Goal: Task Accomplishment & Management: Use online tool/utility

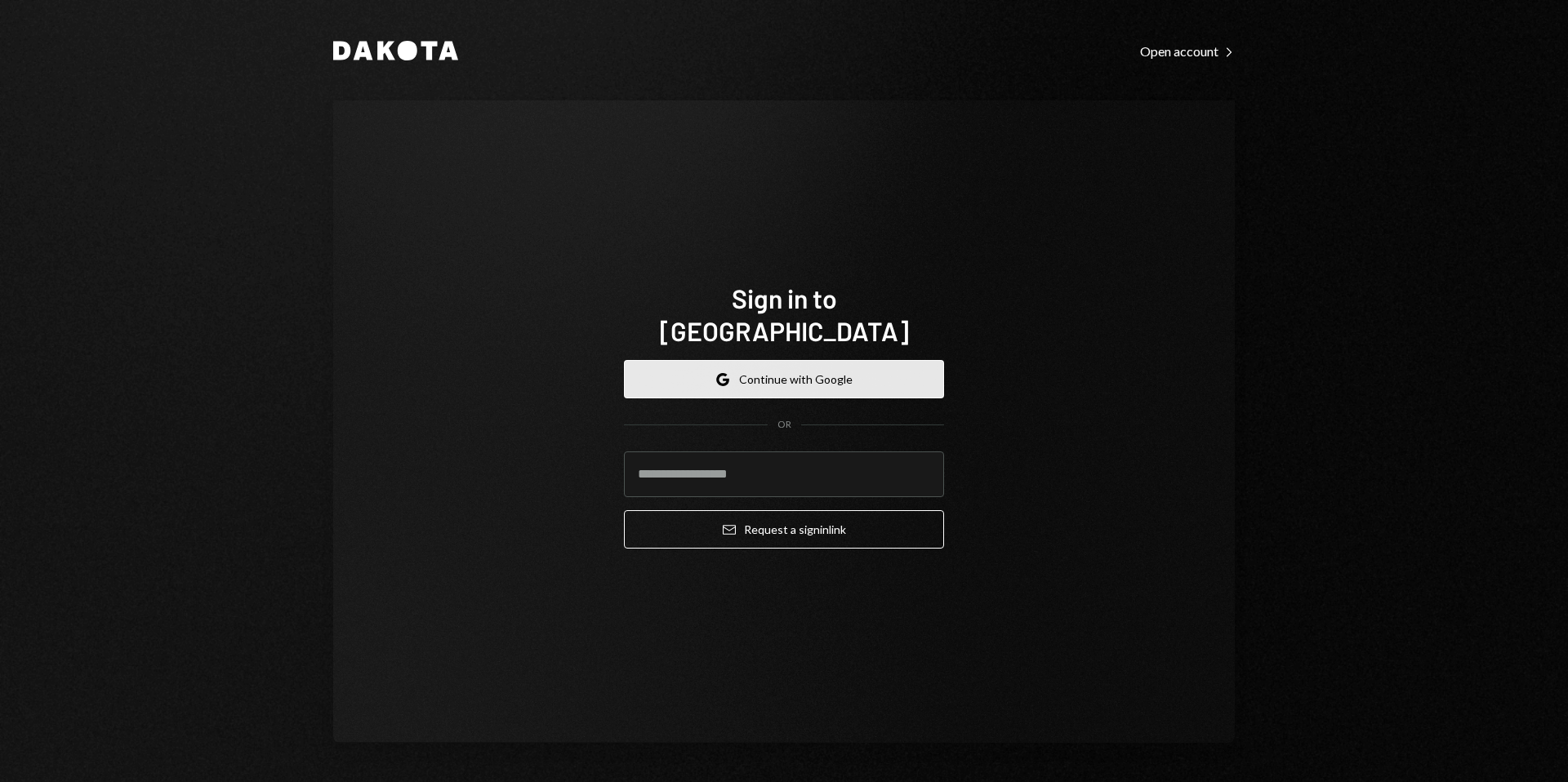
click at [751, 360] on button "Google Continue with Google" at bounding box center [784, 379] width 320 height 38
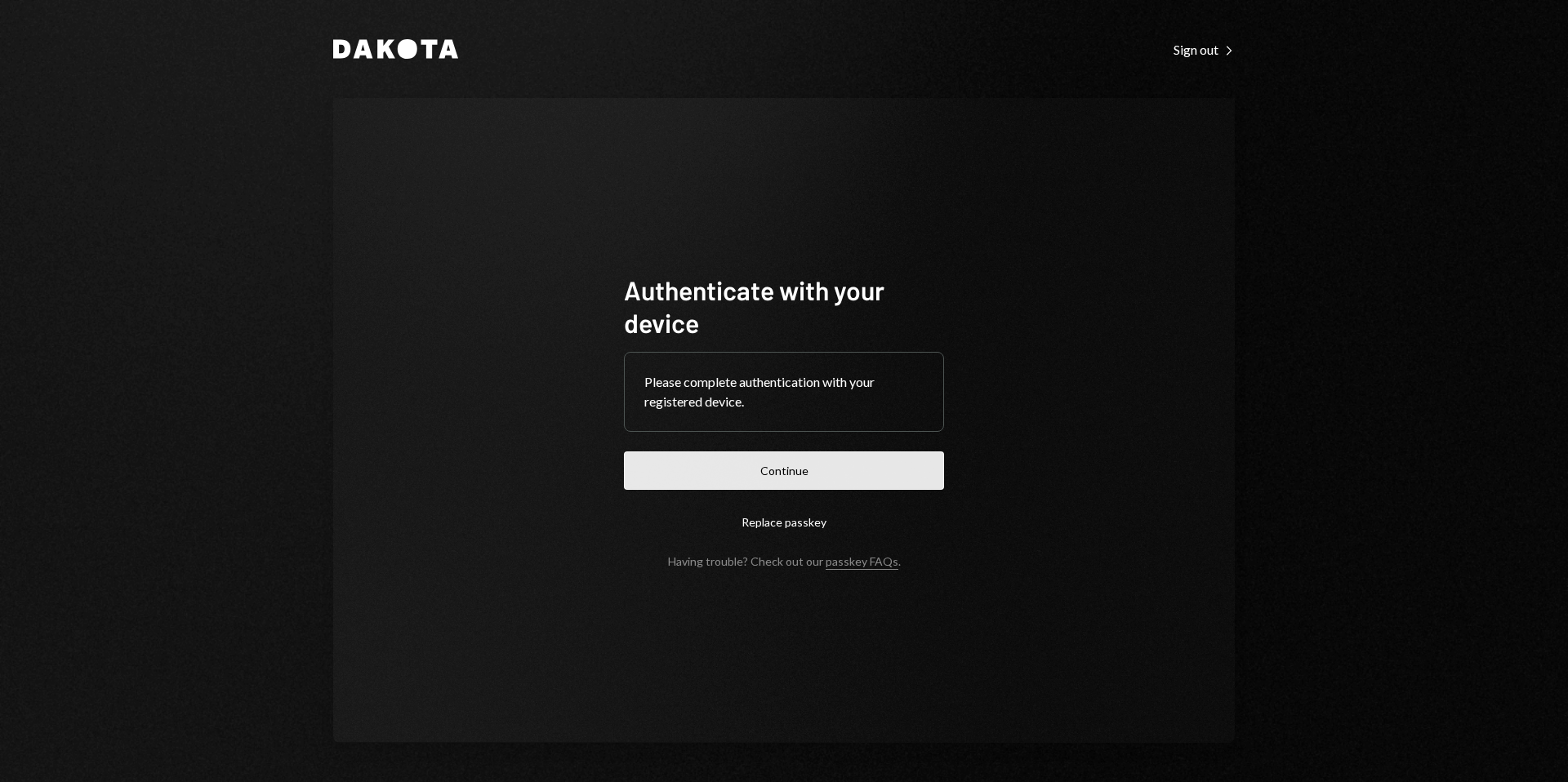
click at [770, 466] on button "Continue" at bounding box center [784, 471] width 320 height 38
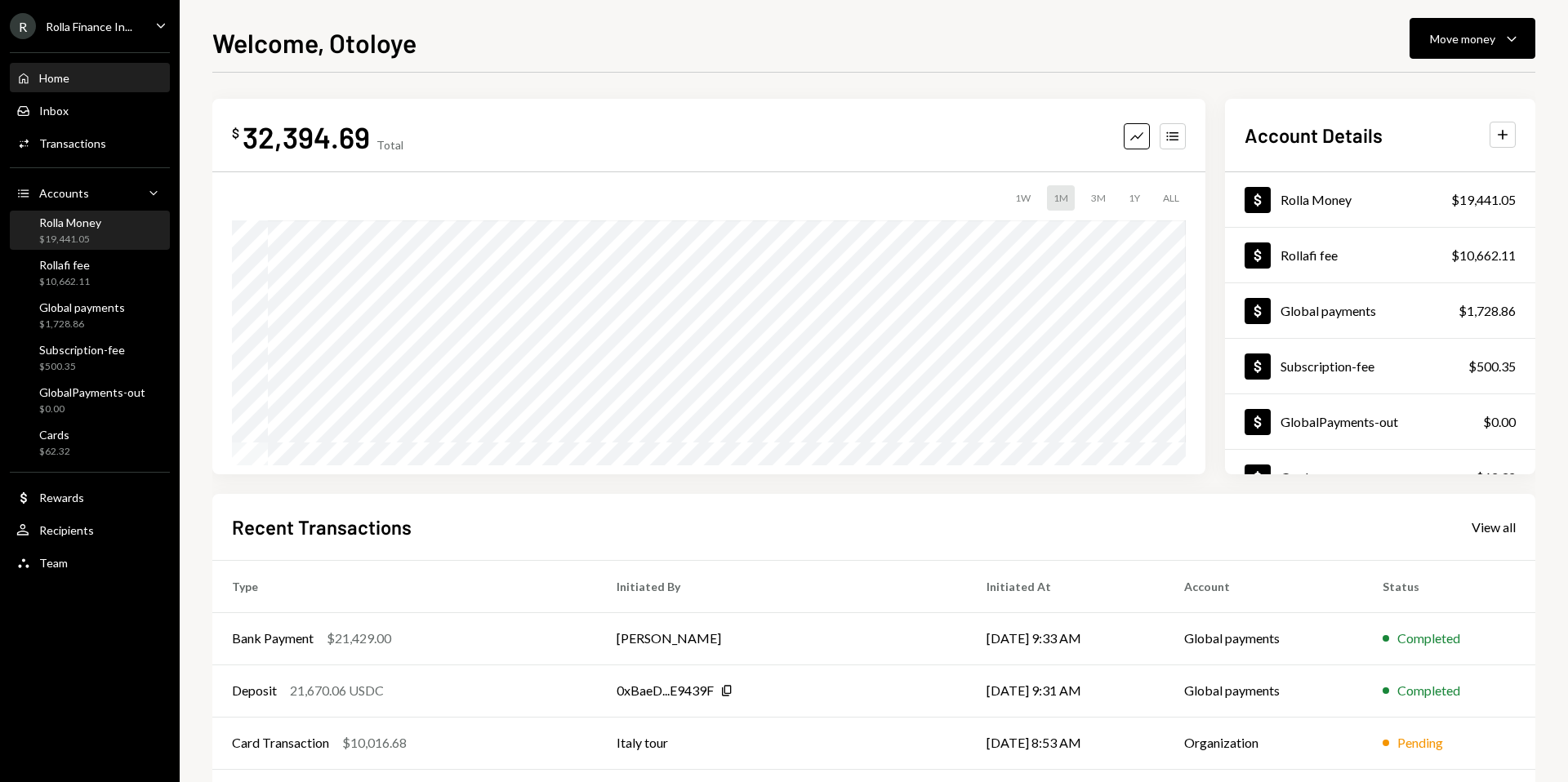
click at [70, 218] on div "Rolla Money" at bounding box center [70, 222] width 62 height 14
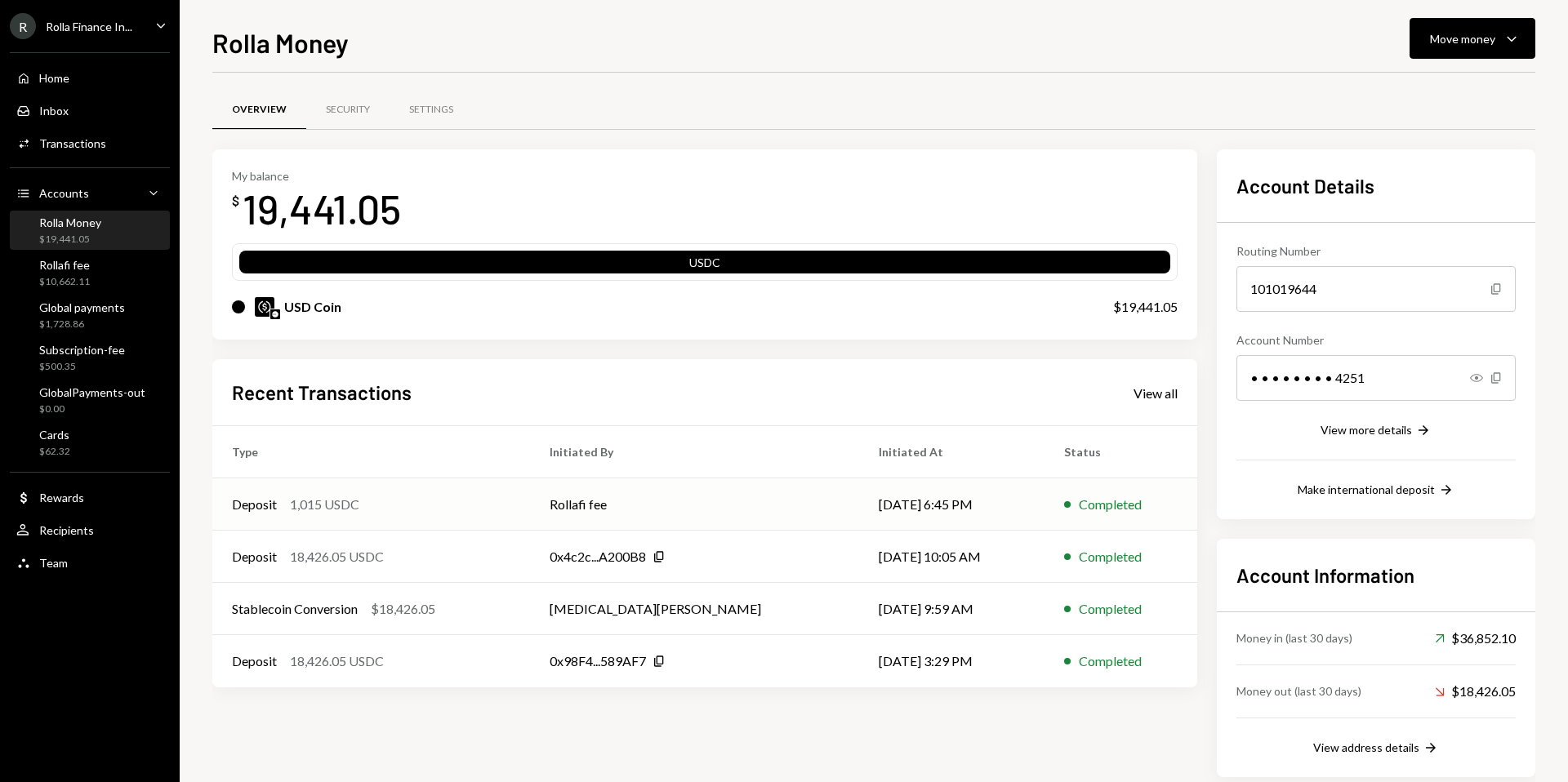
click at [694, 506] on td "Rollafi fee" at bounding box center [693, 505] width 328 height 52
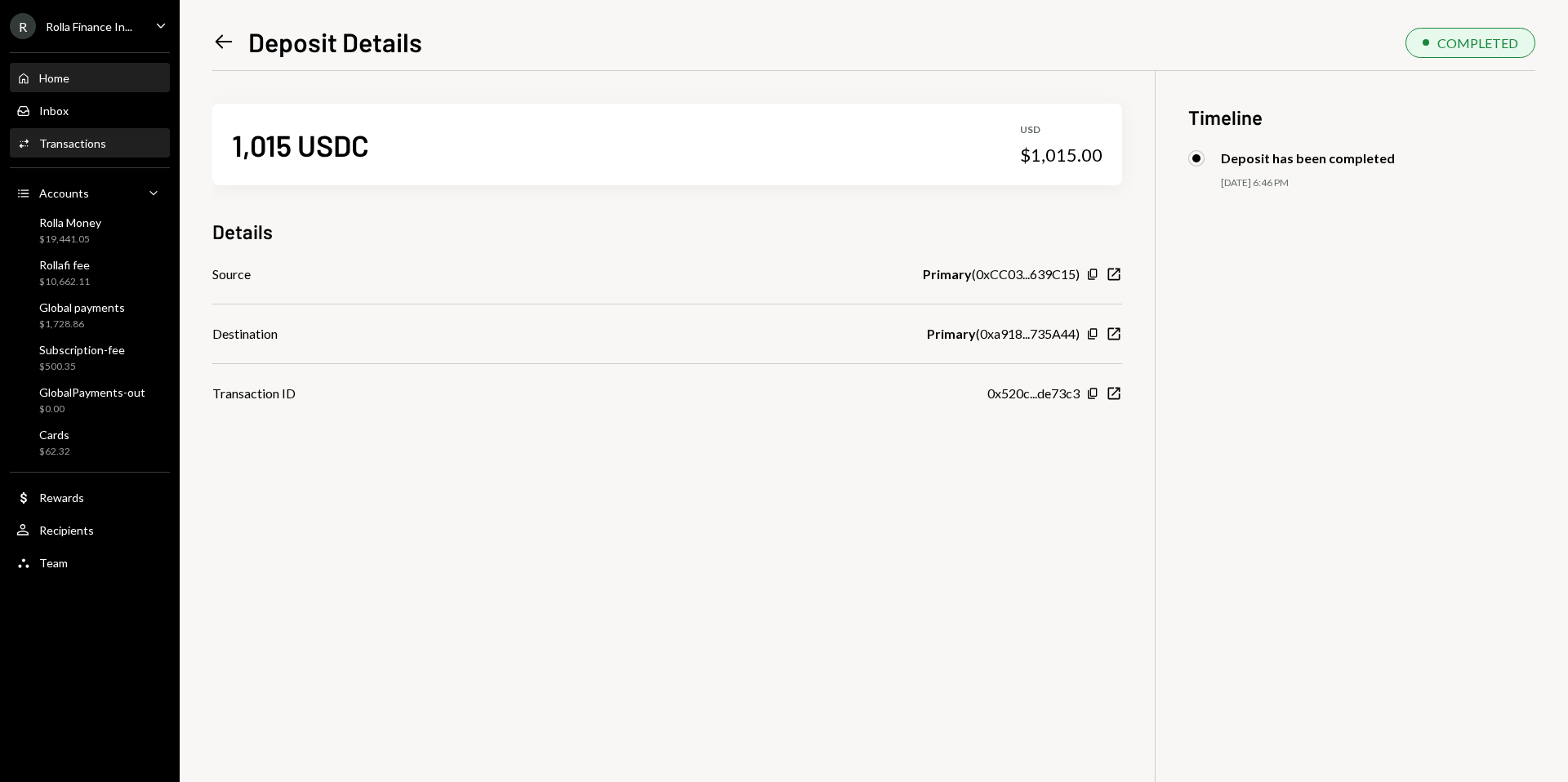
click at [61, 80] on div "Home" at bounding box center [54, 78] width 30 height 14
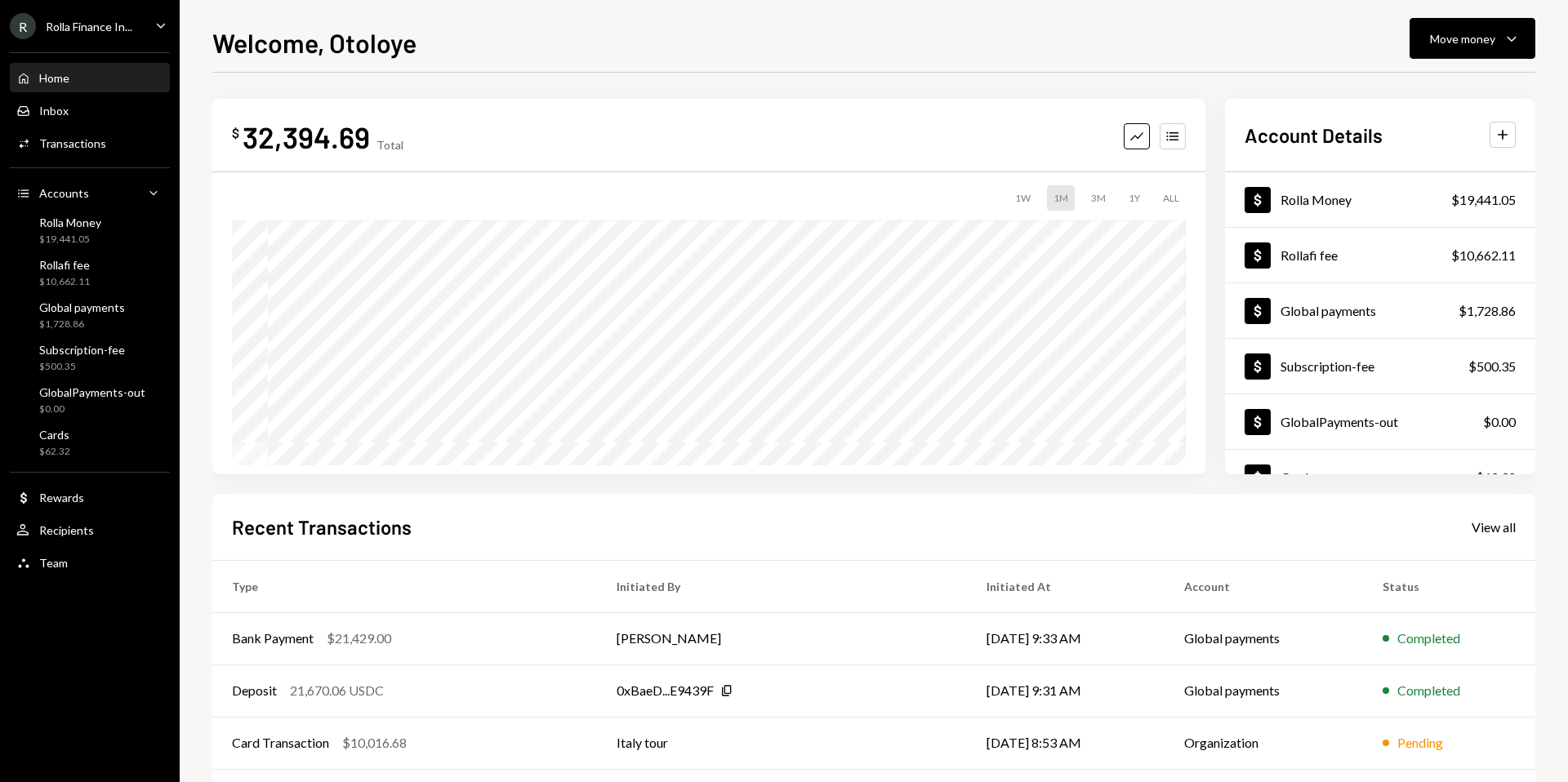
scroll to position [124, 0]
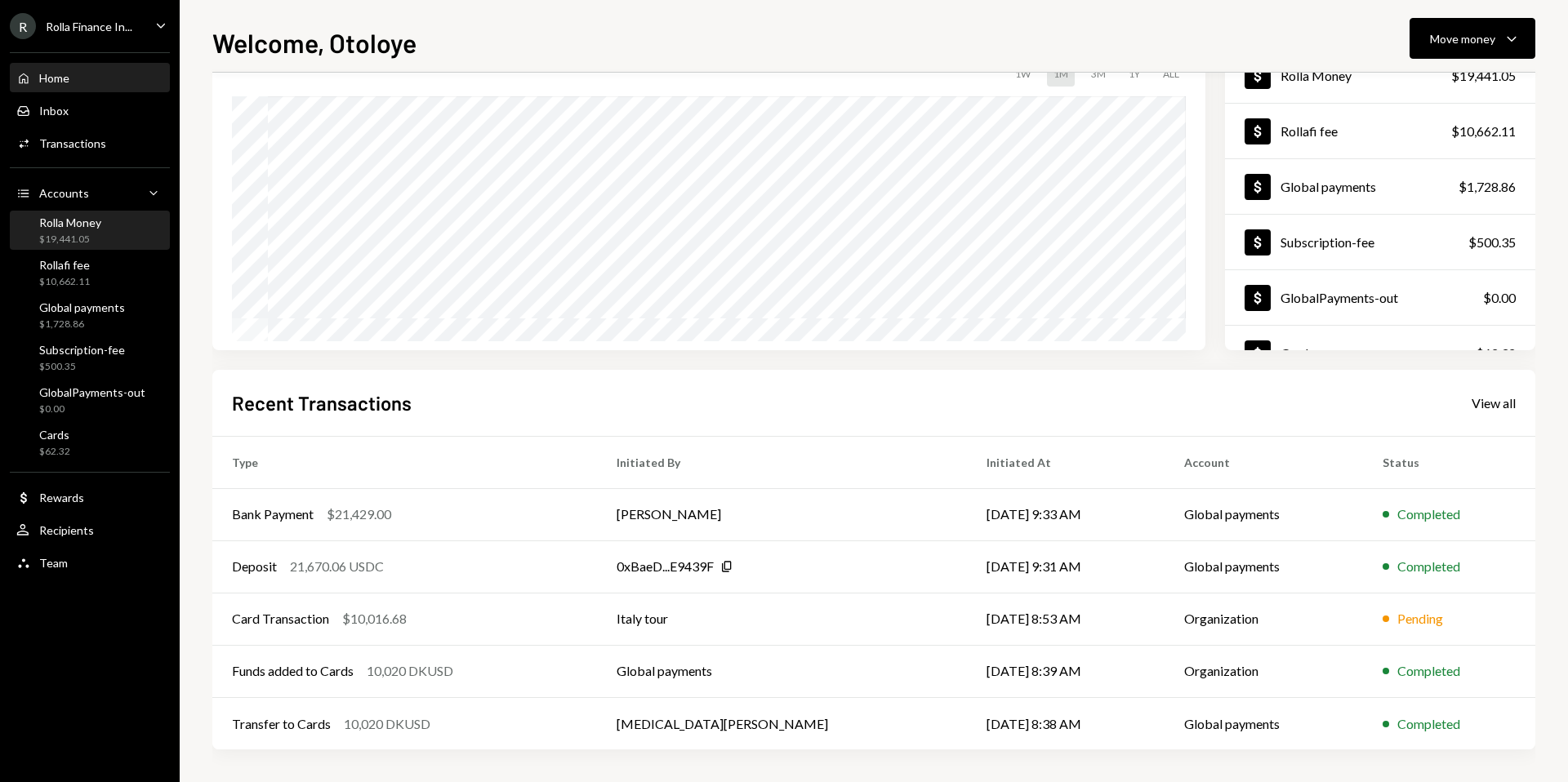
click at [90, 225] on div "Rolla Money" at bounding box center [70, 222] width 62 height 14
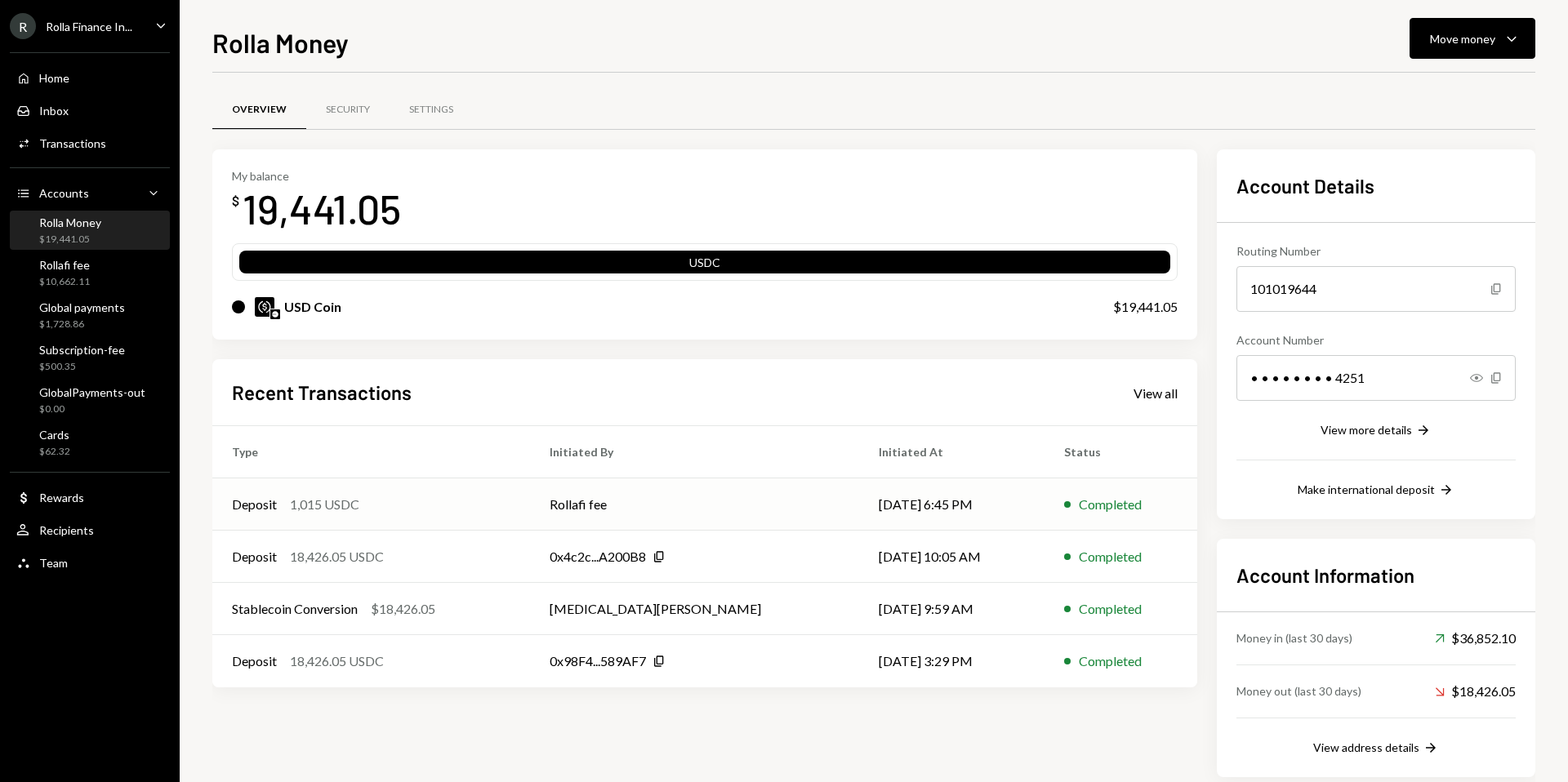
click at [465, 504] on div "Deposit 1,015 USDC" at bounding box center [371, 504] width 279 height 20
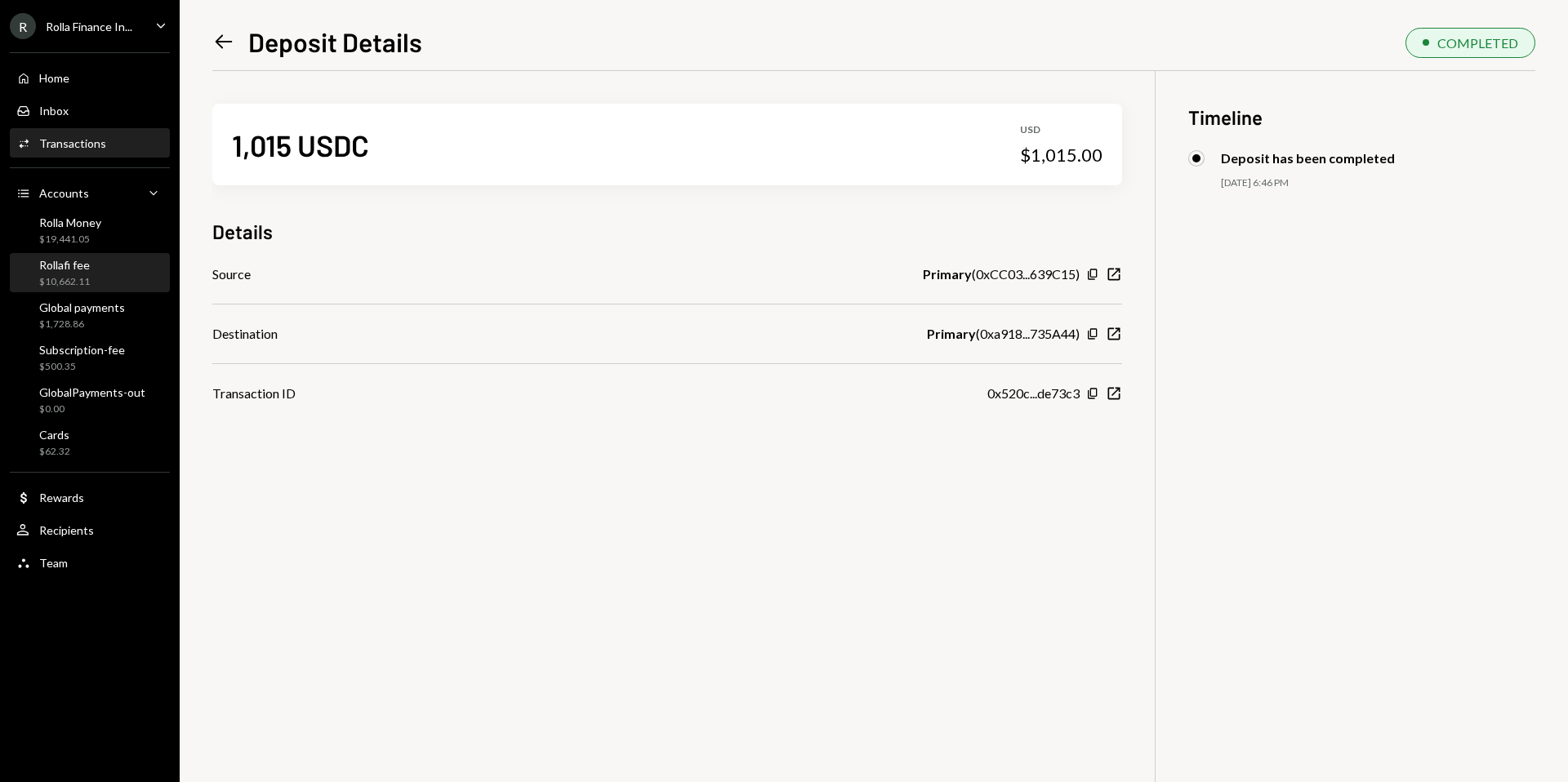
click at [137, 283] on div "Rollafi fee $10,662.11" at bounding box center [89, 273] width 147 height 31
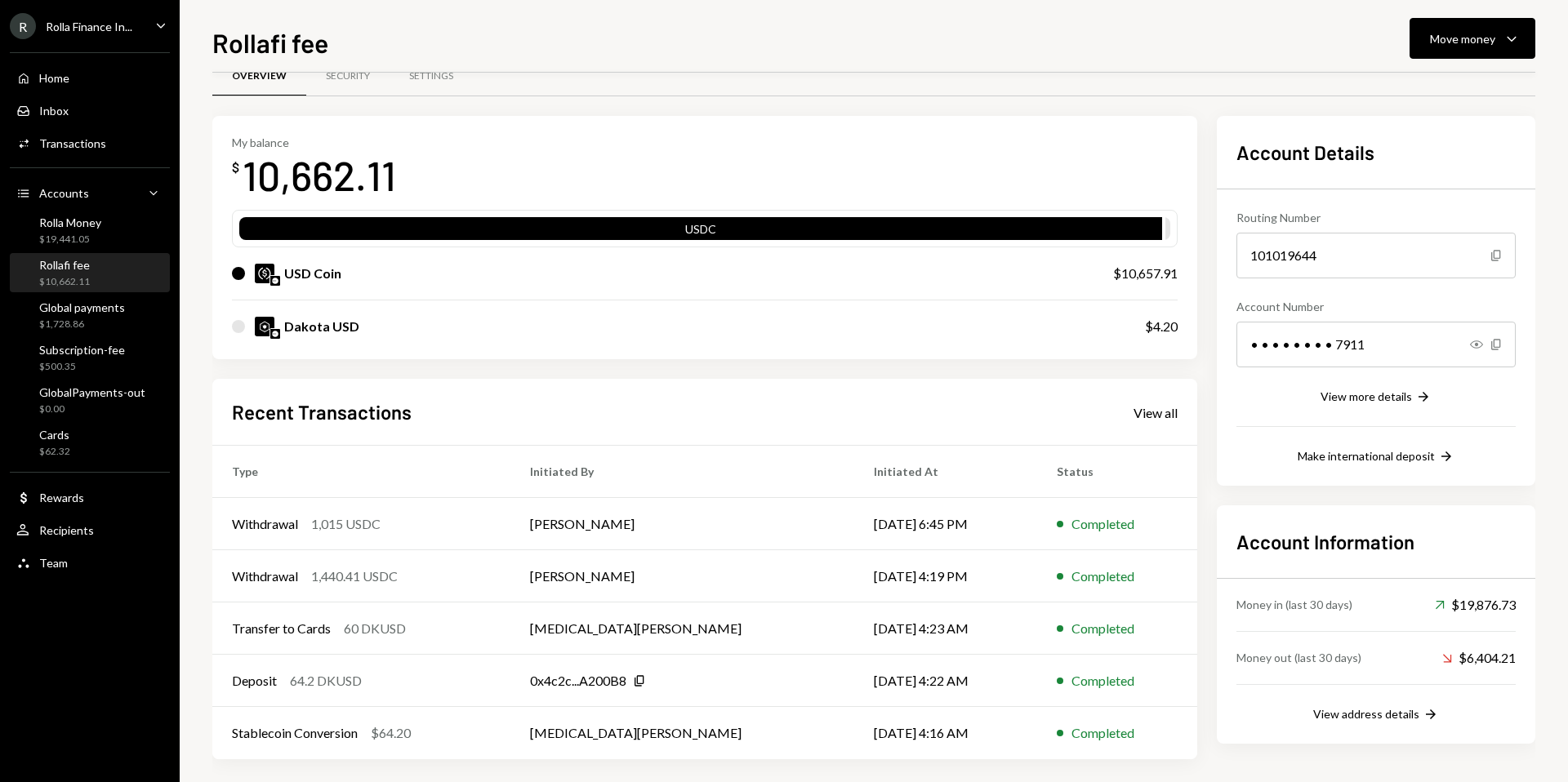
scroll to position [43, 0]
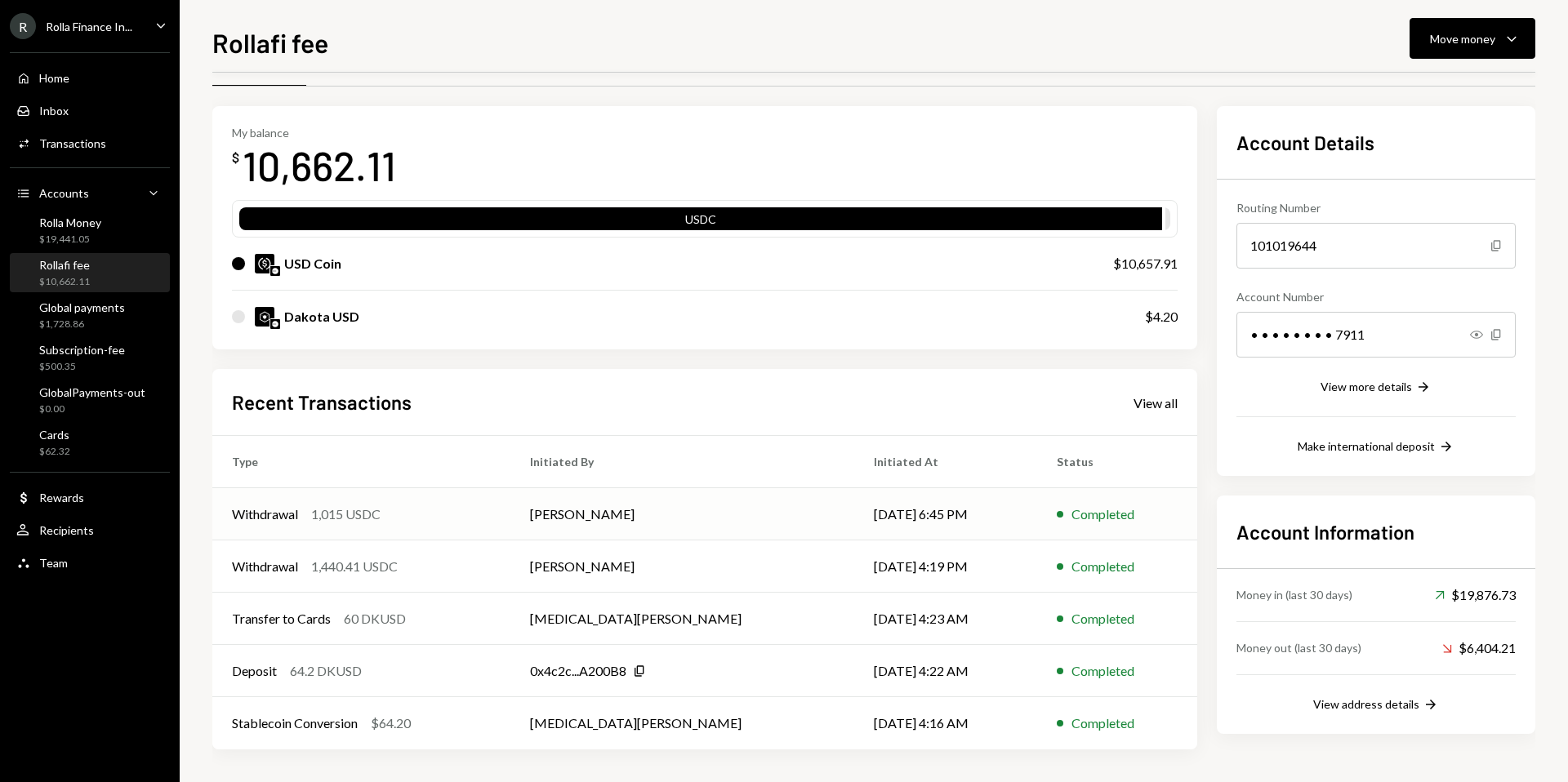
click at [511, 523] on td "Withdrawal 1,015 USDC" at bounding box center [361, 514] width 298 height 52
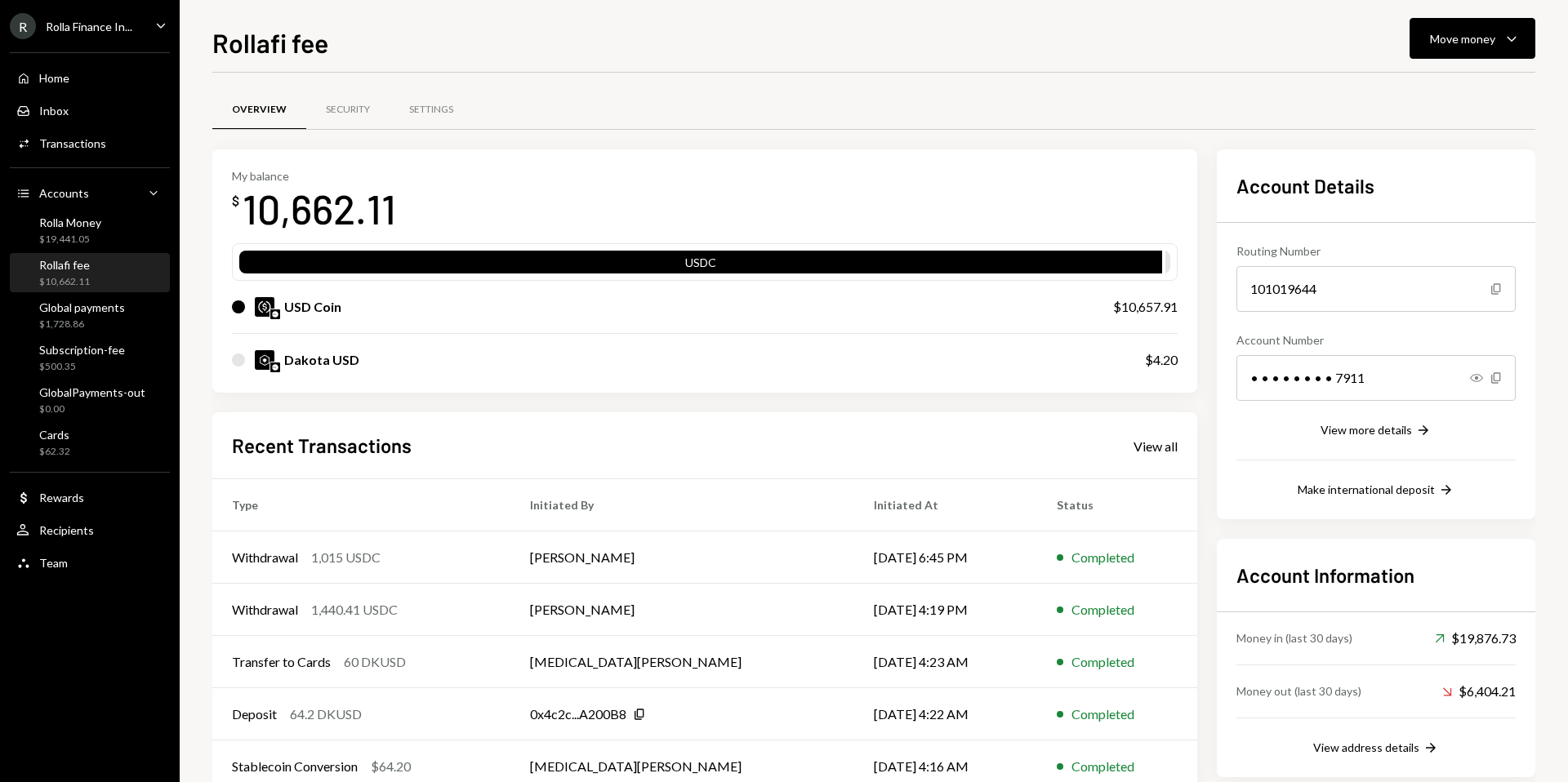
click at [550, 412] on div "My balance $ 10,662.11 USDC USD Coin $10,657.91 Dakota USD $4.20 Recent Transac…" at bounding box center [704, 471] width 985 height 644
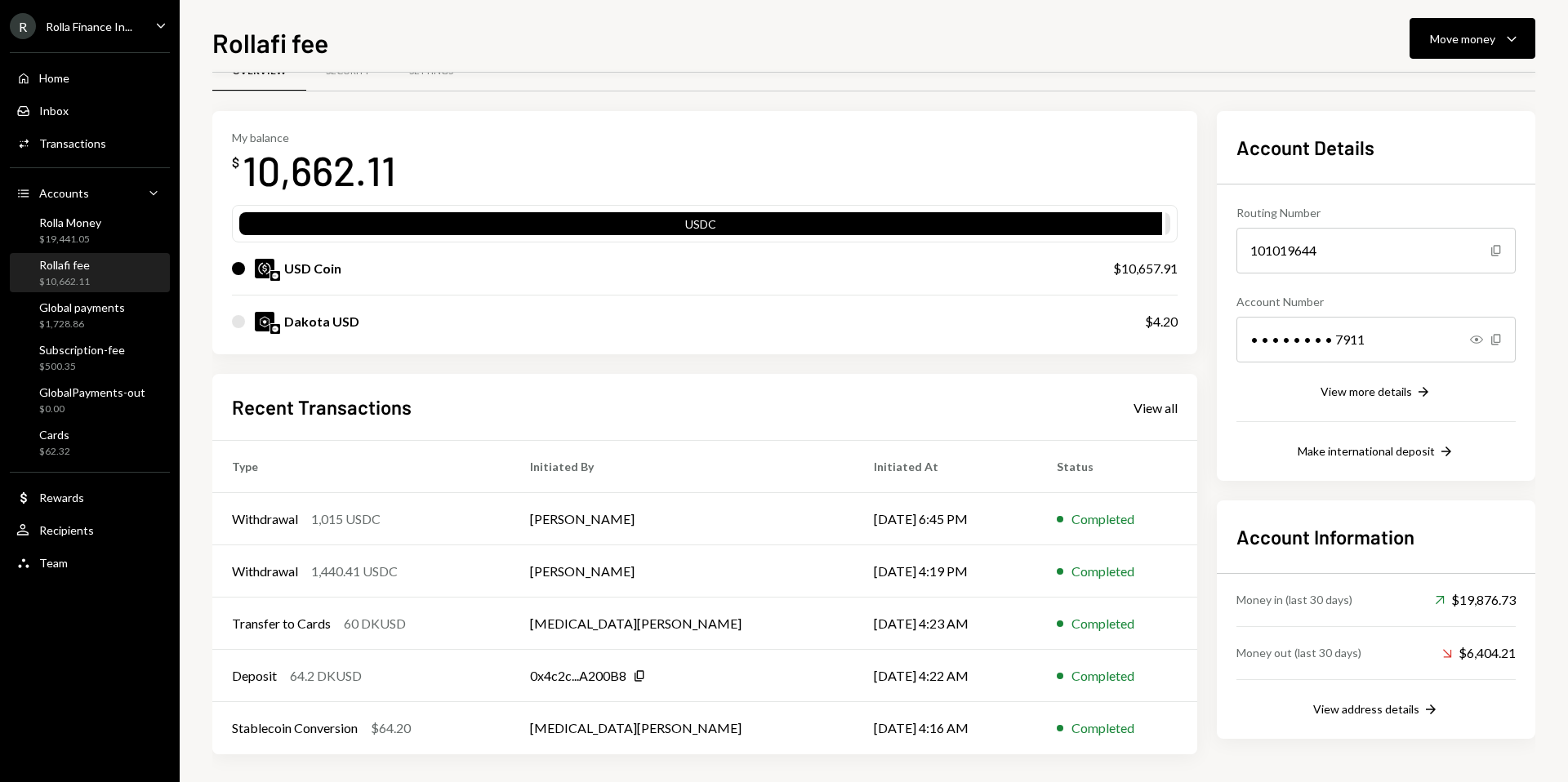
scroll to position [36, 0]
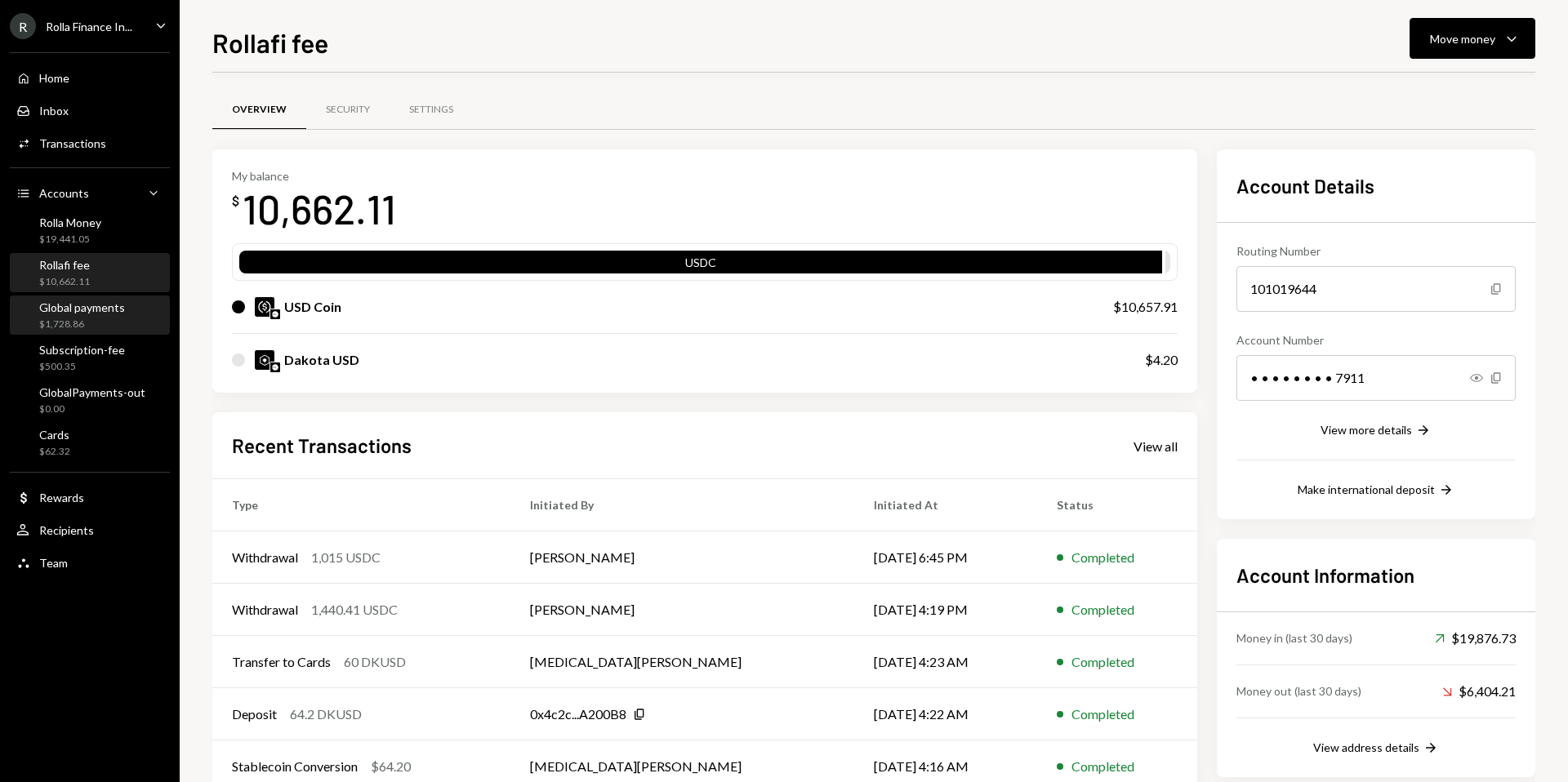
scroll to position [36, 0]
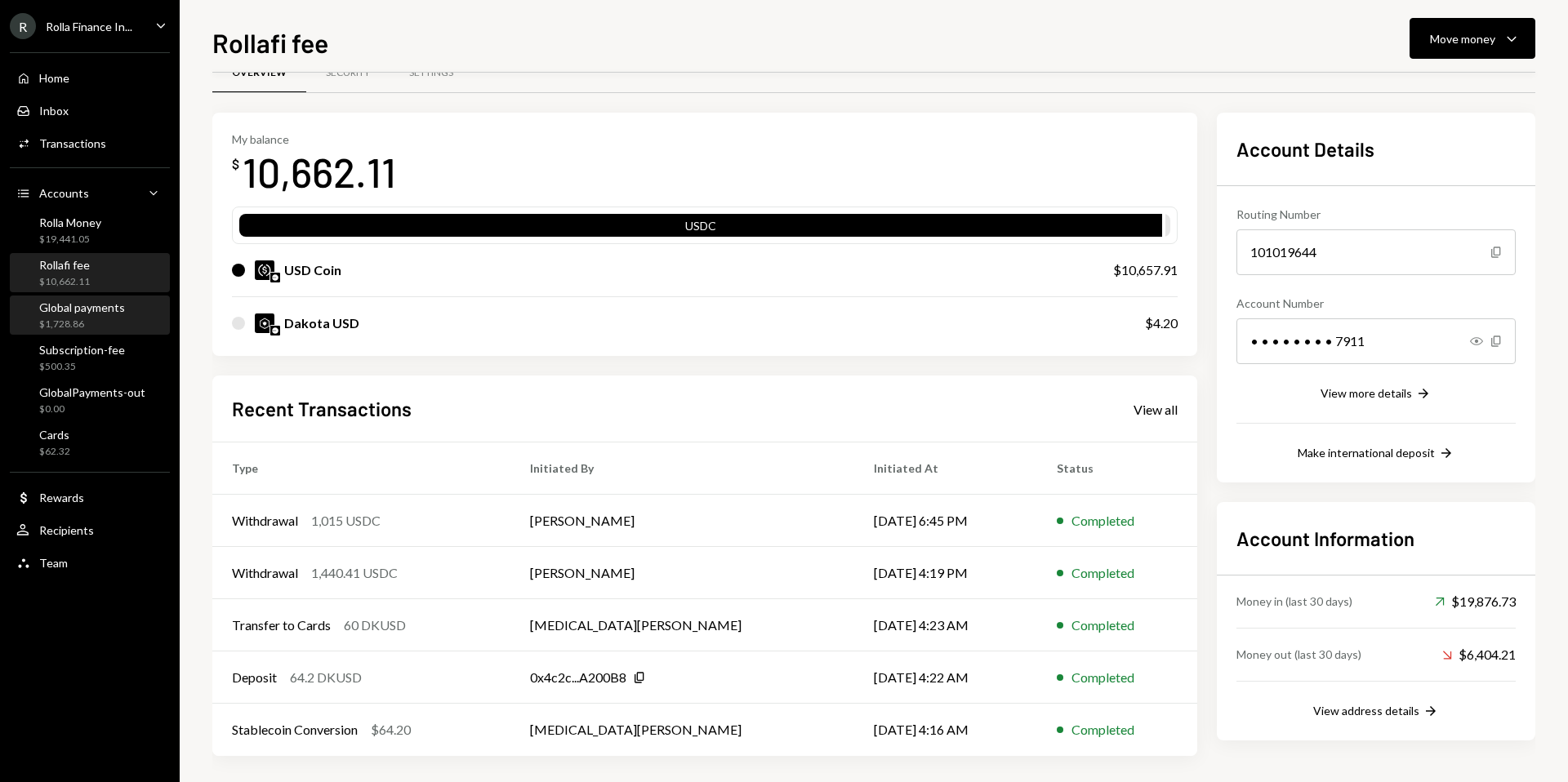
click at [113, 309] on div "Global payments" at bounding box center [82, 307] width 86 height 14
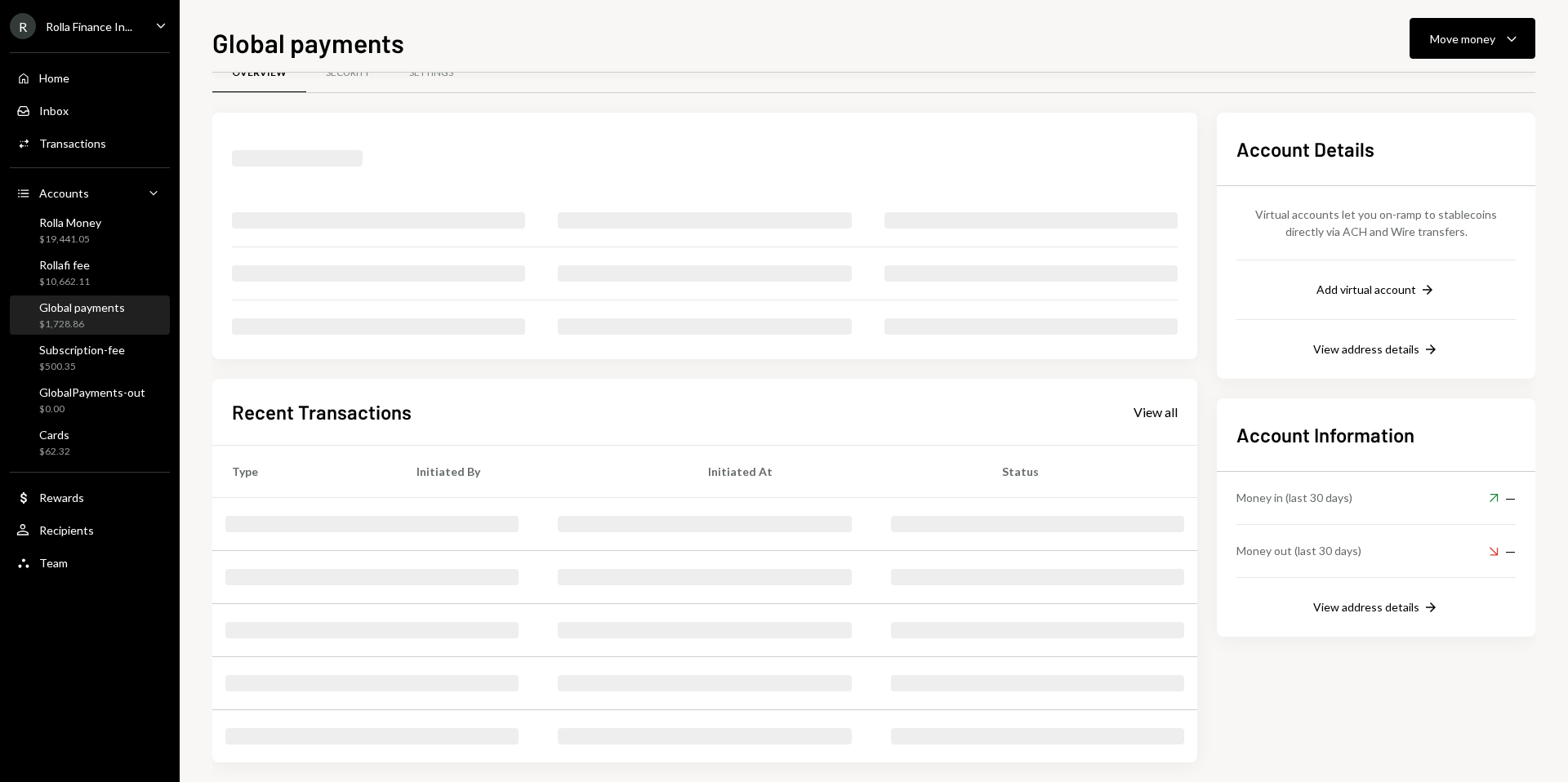
scroll to position [28, 0]
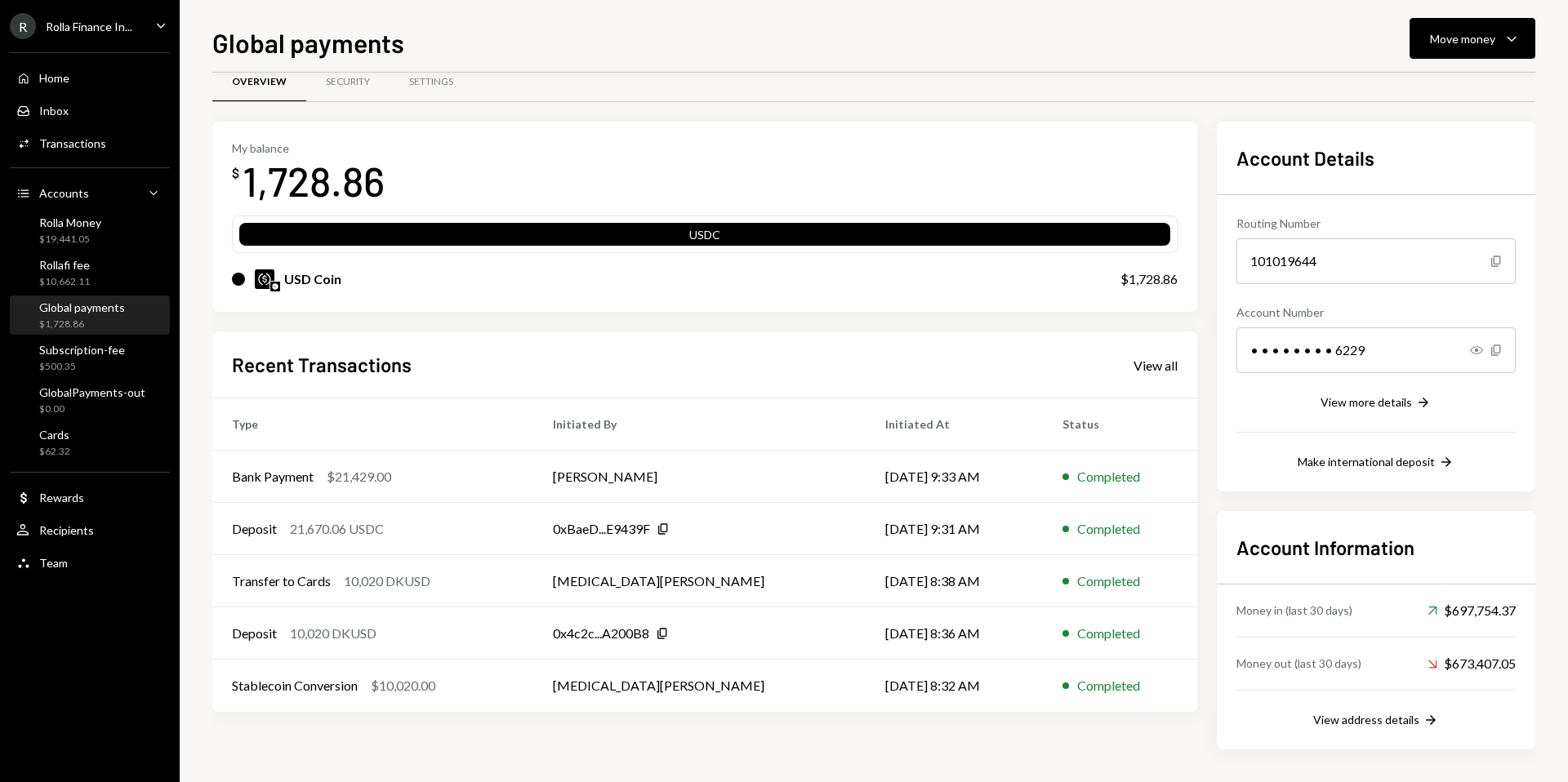
click at [1542, 22] on div "Global payments Move money Caret Down Overview Security Settings My balance $ 1…" at bounding box center [874, 391] width 1388 height 782
click at [1493, 45] on div "Move money" at bounding box center [1462, 38] width 65 height 17
click at [1425, 82] on div "Send" at bounding box center [1459, 88] width 119 height 17
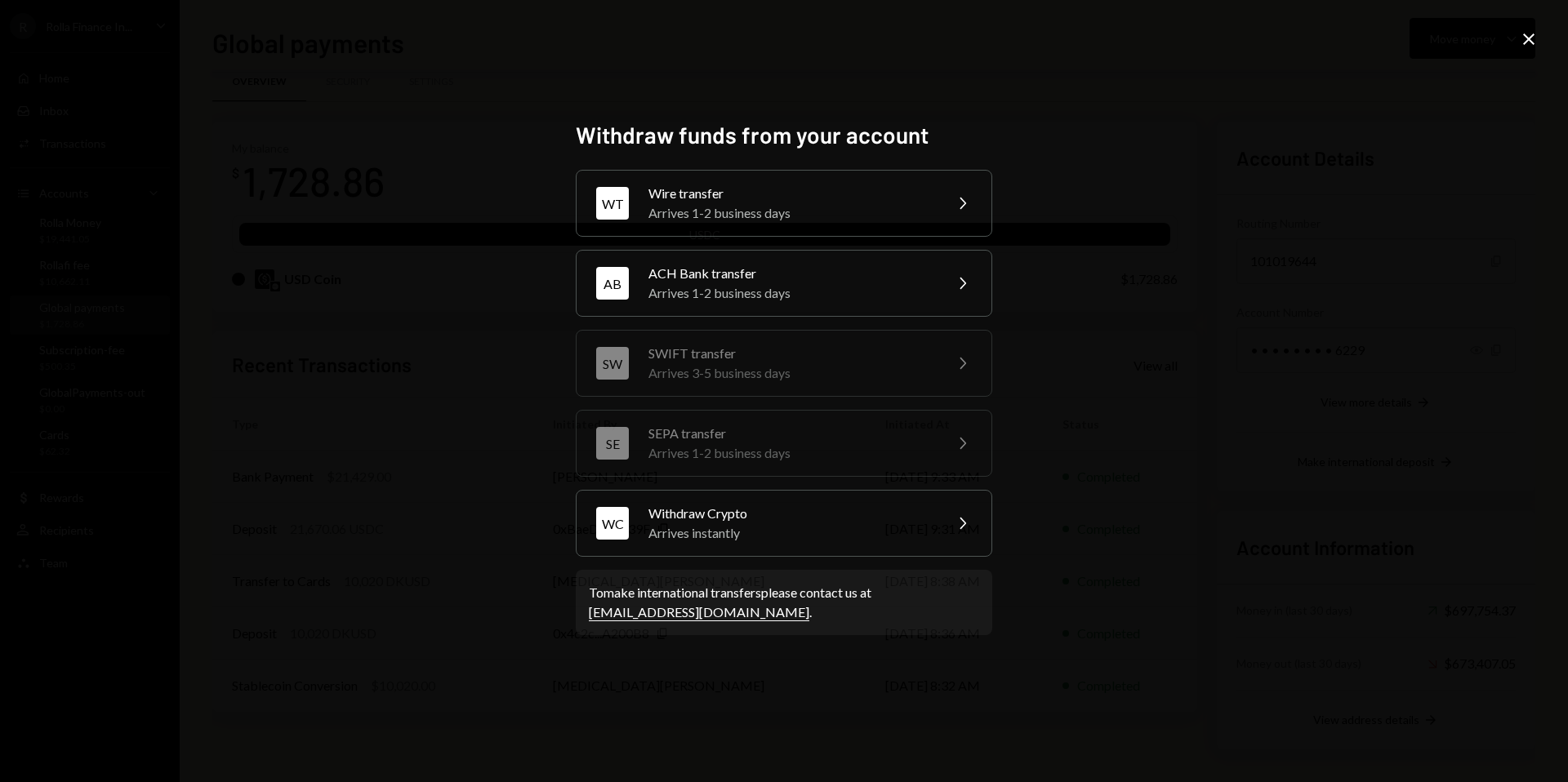
click at [1522, 34] on icon "Close" at bounding box center [1529, 38] width 20 height 20
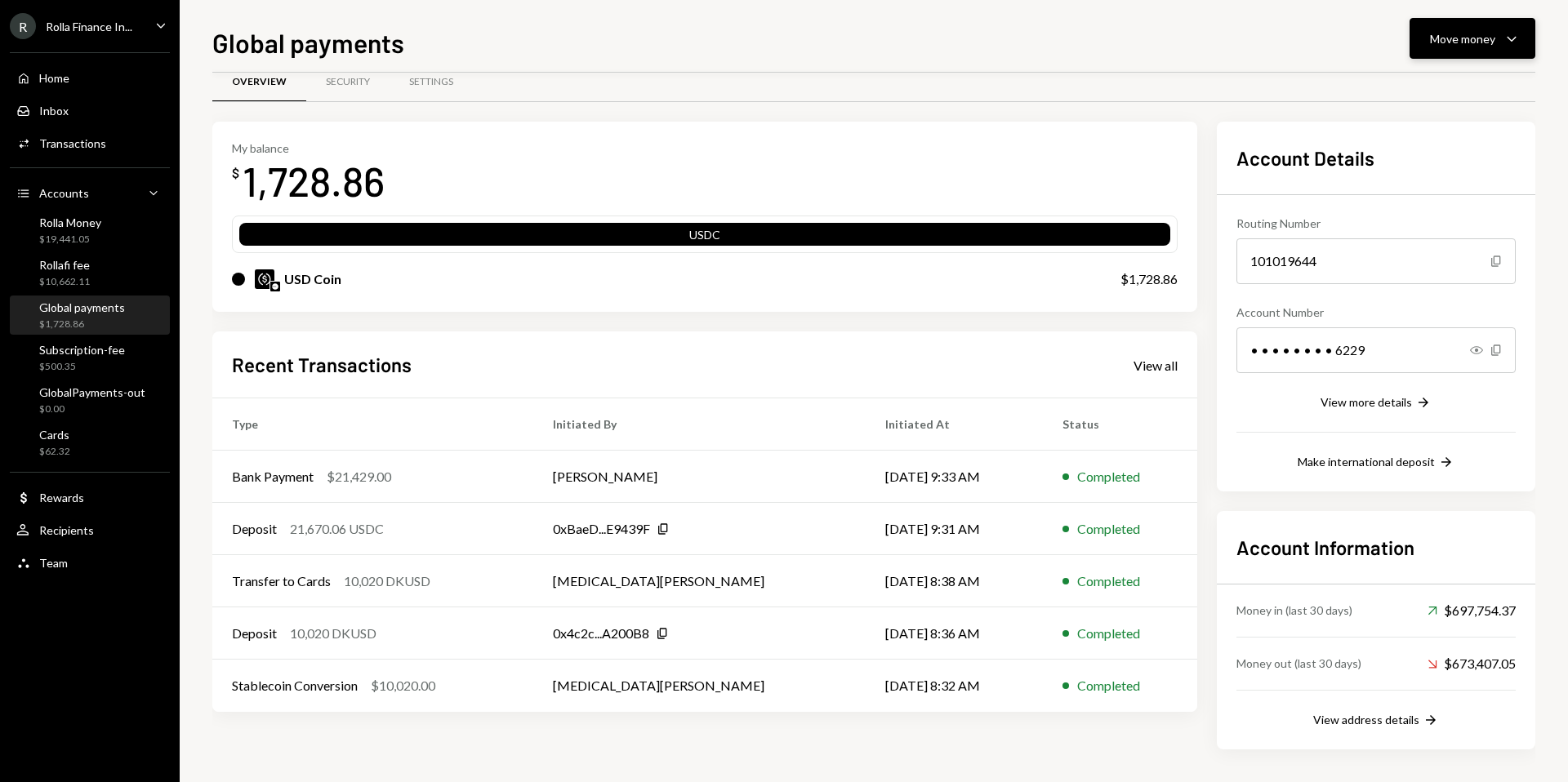
click at [1506, 36] on icon "Caret Down" at bounding box center [1511, 38] width 20 height 20
click at [1432, 125] on div "Transfer" at bounding box center [1459, 124] width 119 height 17
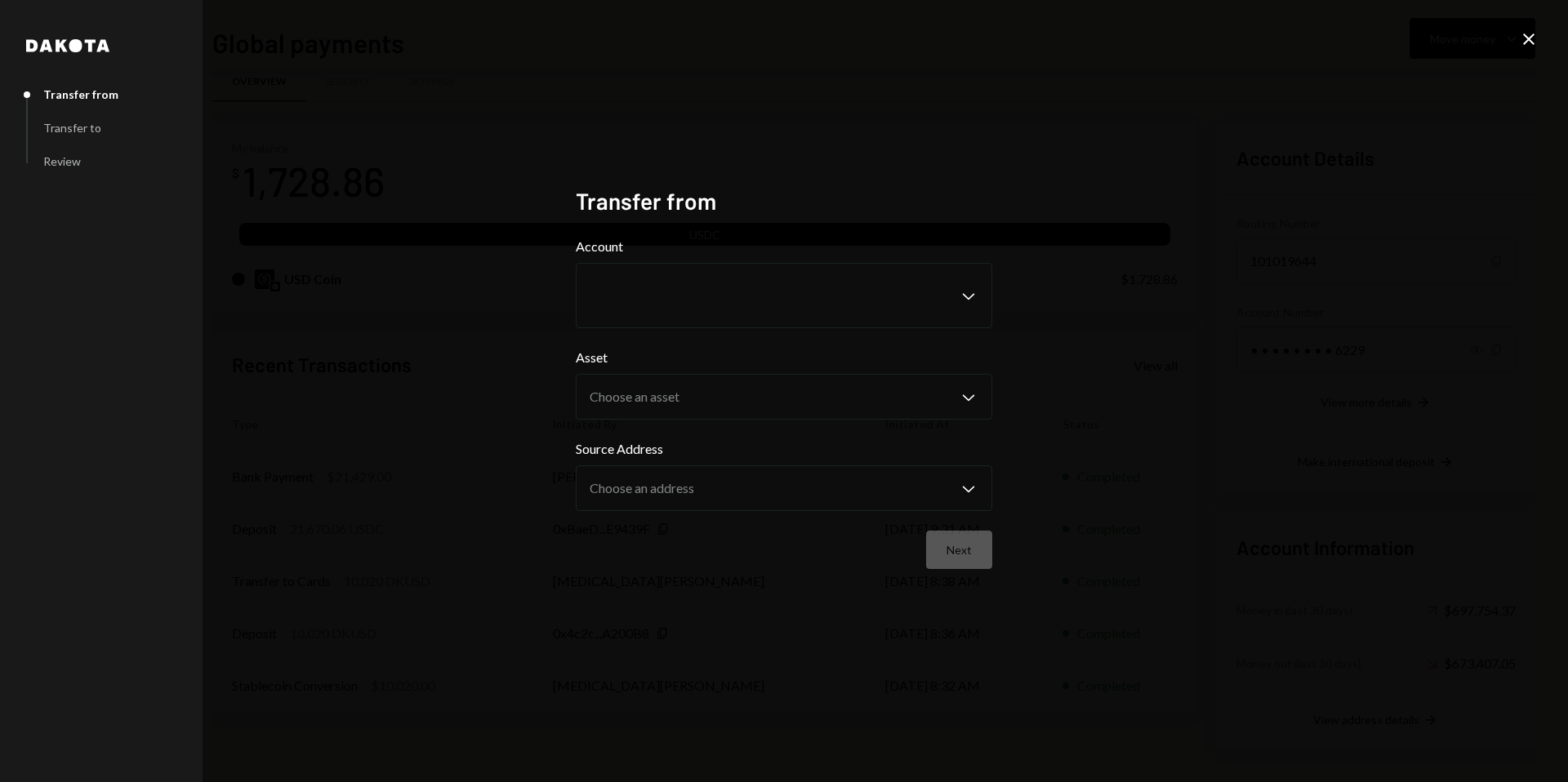
click at [717, 331] on form "Account Chevron Down Asset Choose an asset Chevron Down Source Address Choose a…" at bounding box center [783, 402] width 416 height 332
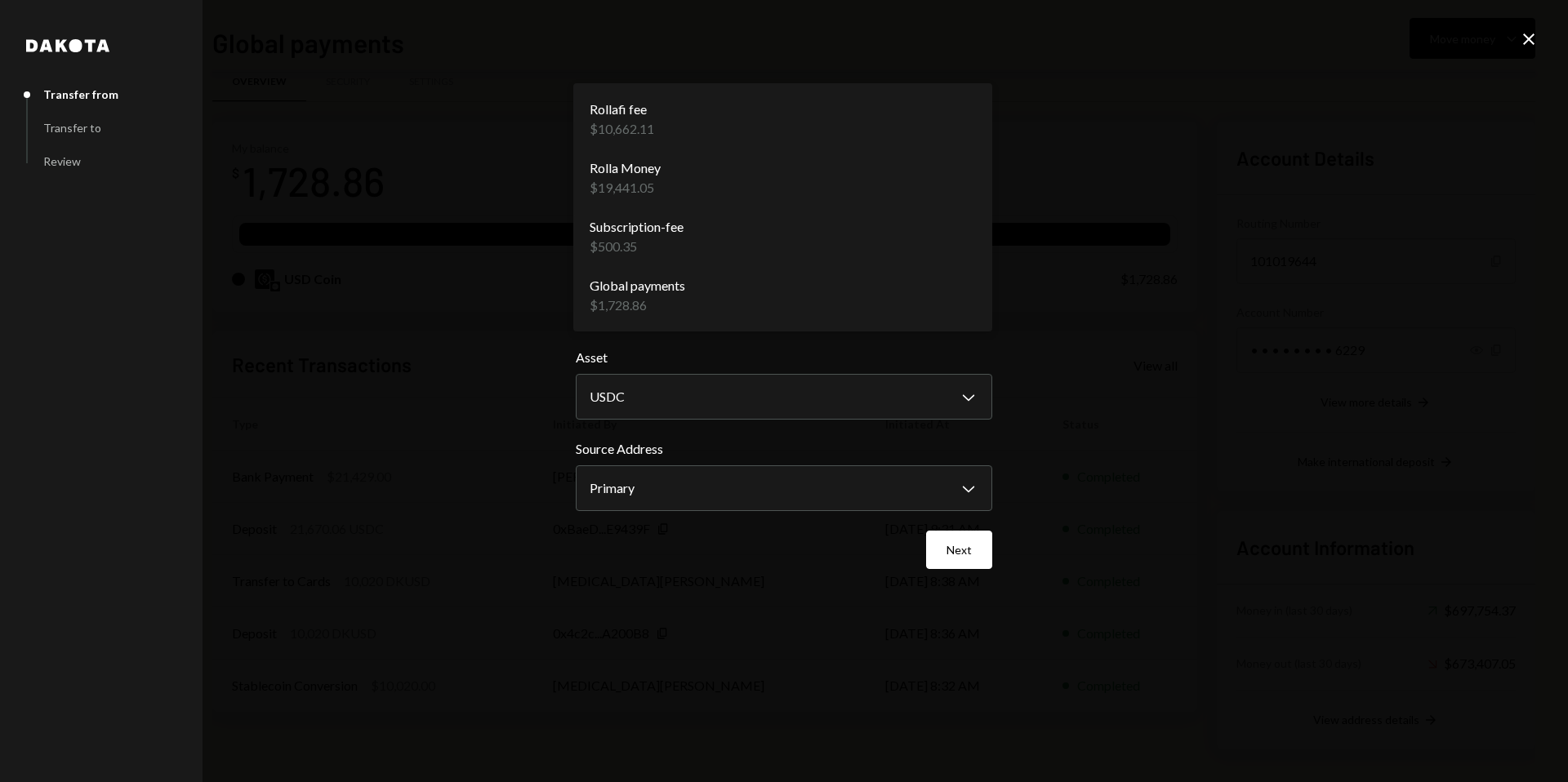
click at [718, 301] on body "R Rolla Finance In... Caret Down Home Home Inbox Inbox Activities Transactions …" at bounding box center [784, 391] width 1568 height 782
click at [444, 377] on div "**********" at bounding box center [784, 391] width 1568 height 782
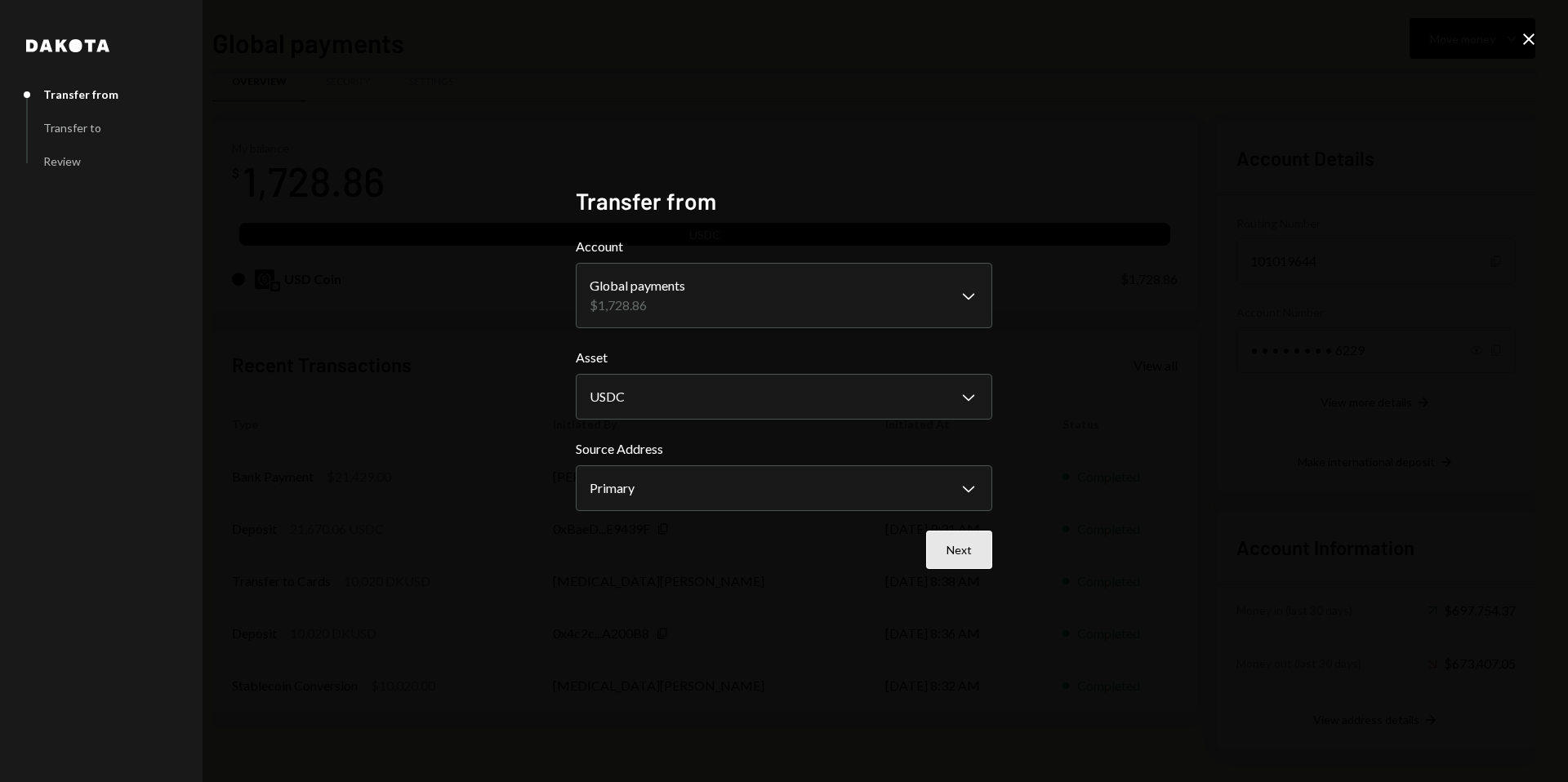
click at [944, 560] on button "Next" at bounding box center [959, 549] width 66 height 38
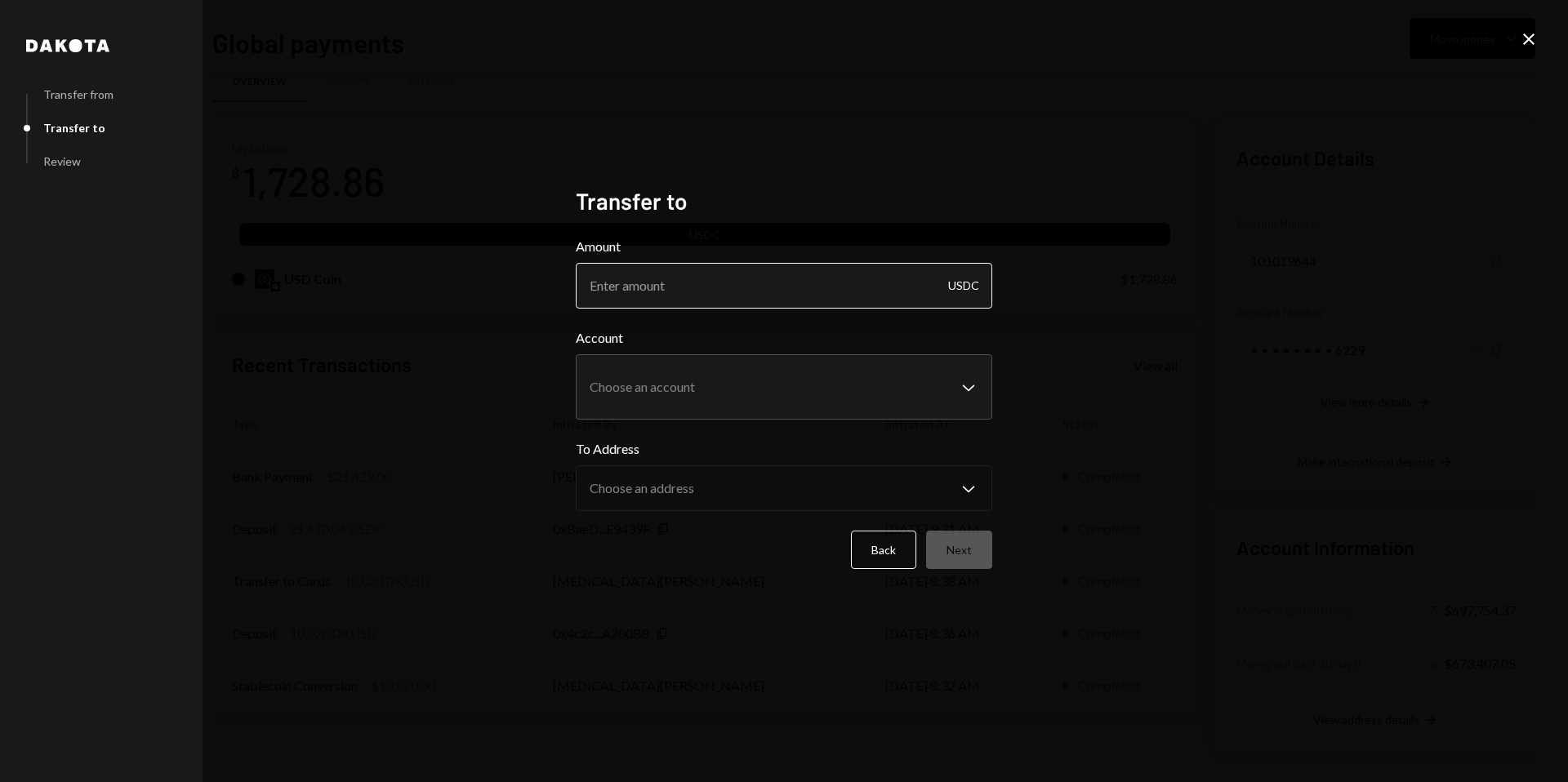
click at [695, 289] on input "Amount" at bounding box center [783, 285] width 416 height 46
type input "194"
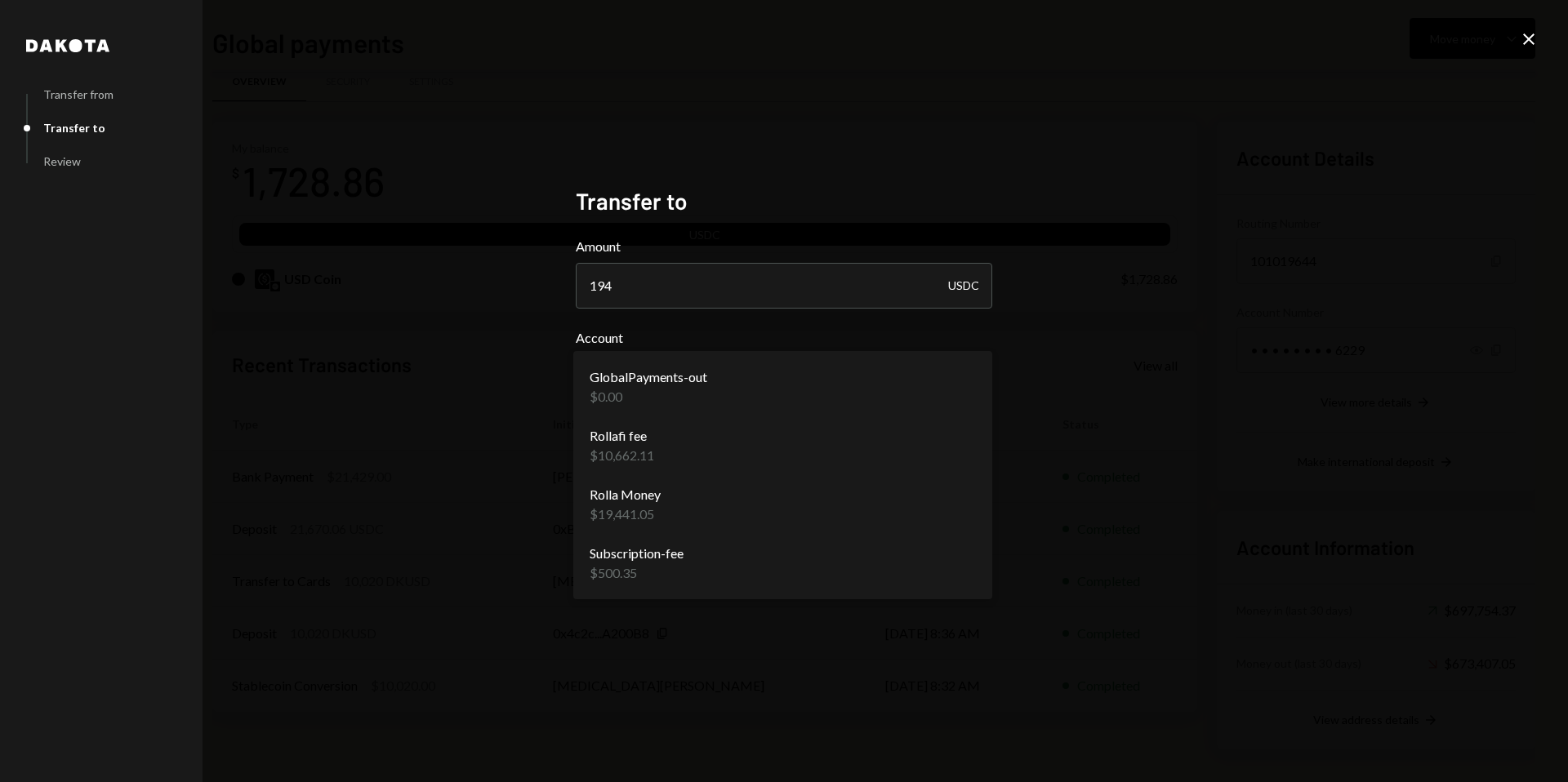
click at [750, 387] on body "R Rolla Finance In... Caret Down Home Home Inbox Inbox Activities Transactions …" at bounding box center [784, 391] width 1568 height 782
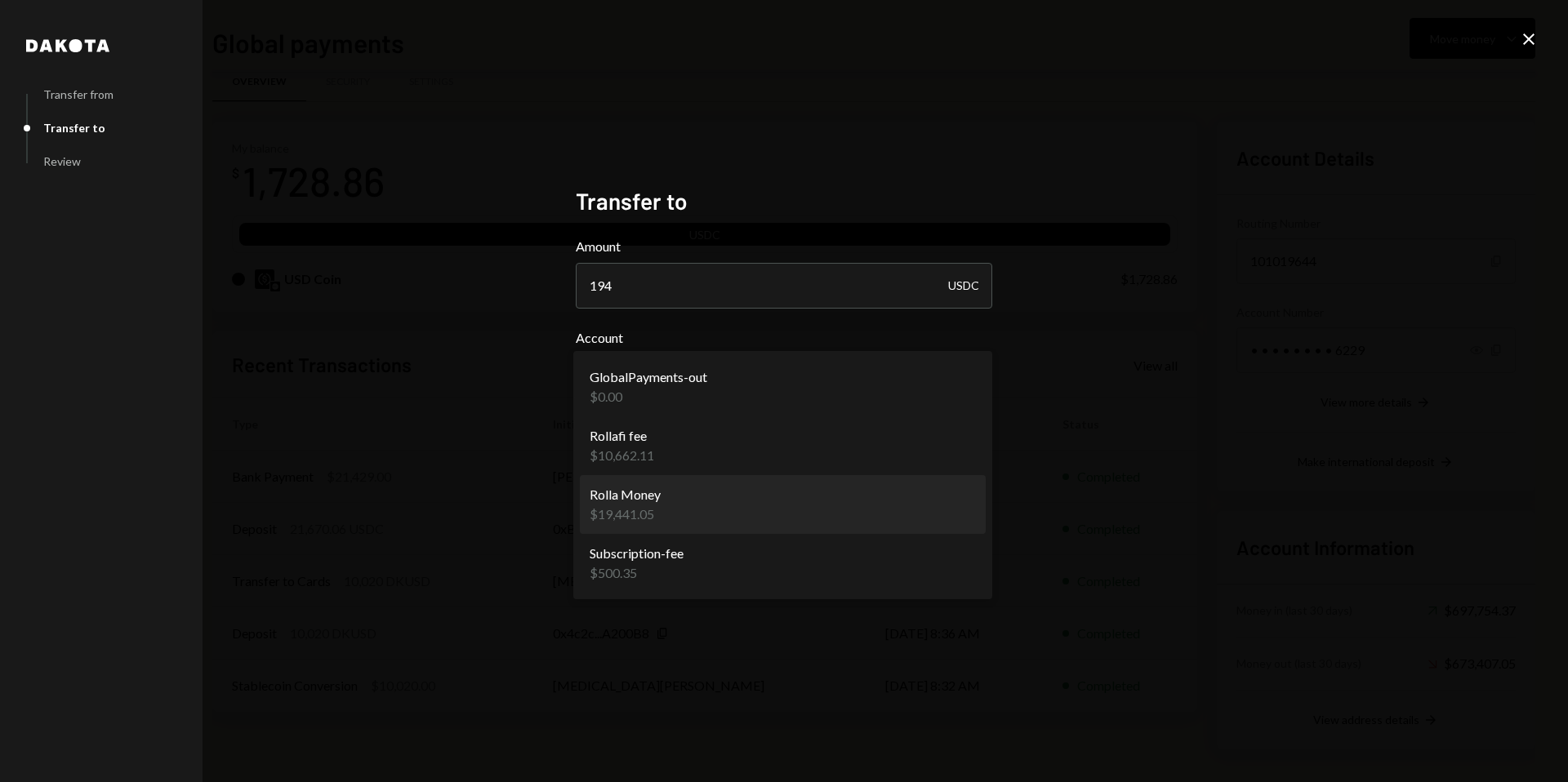
select select "**********"
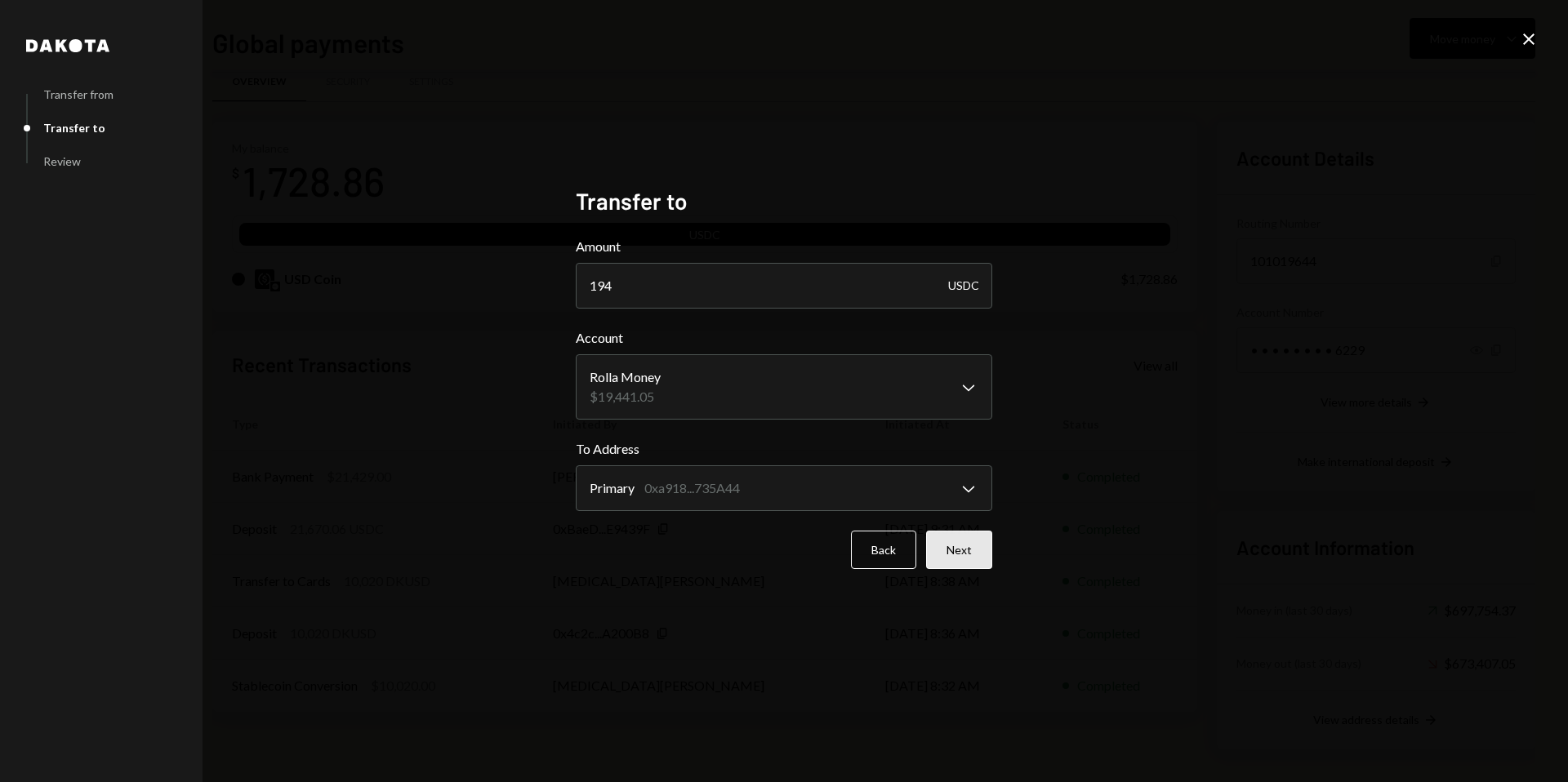
click at [953, 549] on button "Next" at bounding box center [959, 549] width 66 height 38
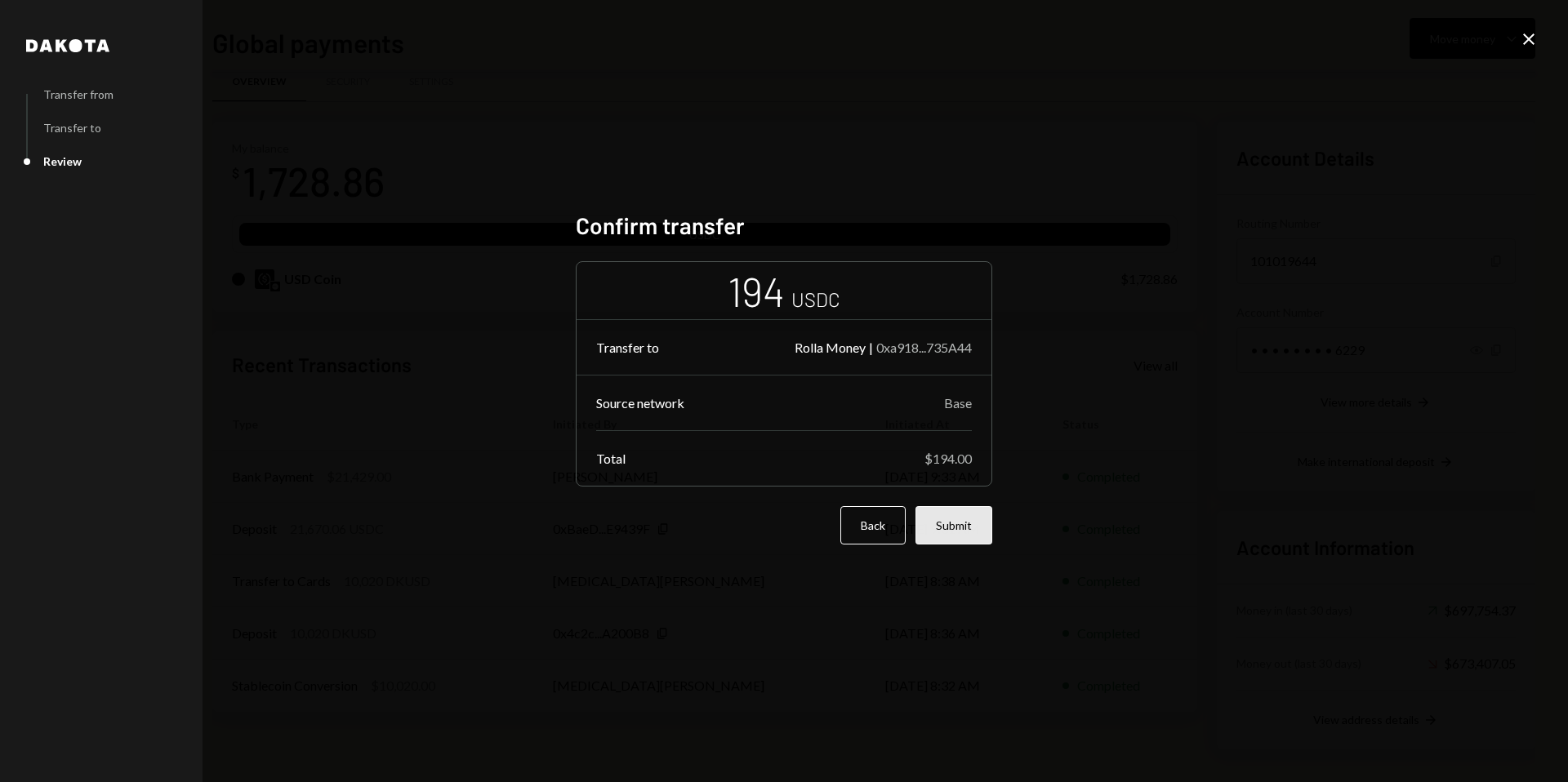
click at [980, 533] on button "Submit" at bounding box center [953, 525] width 77 height 38
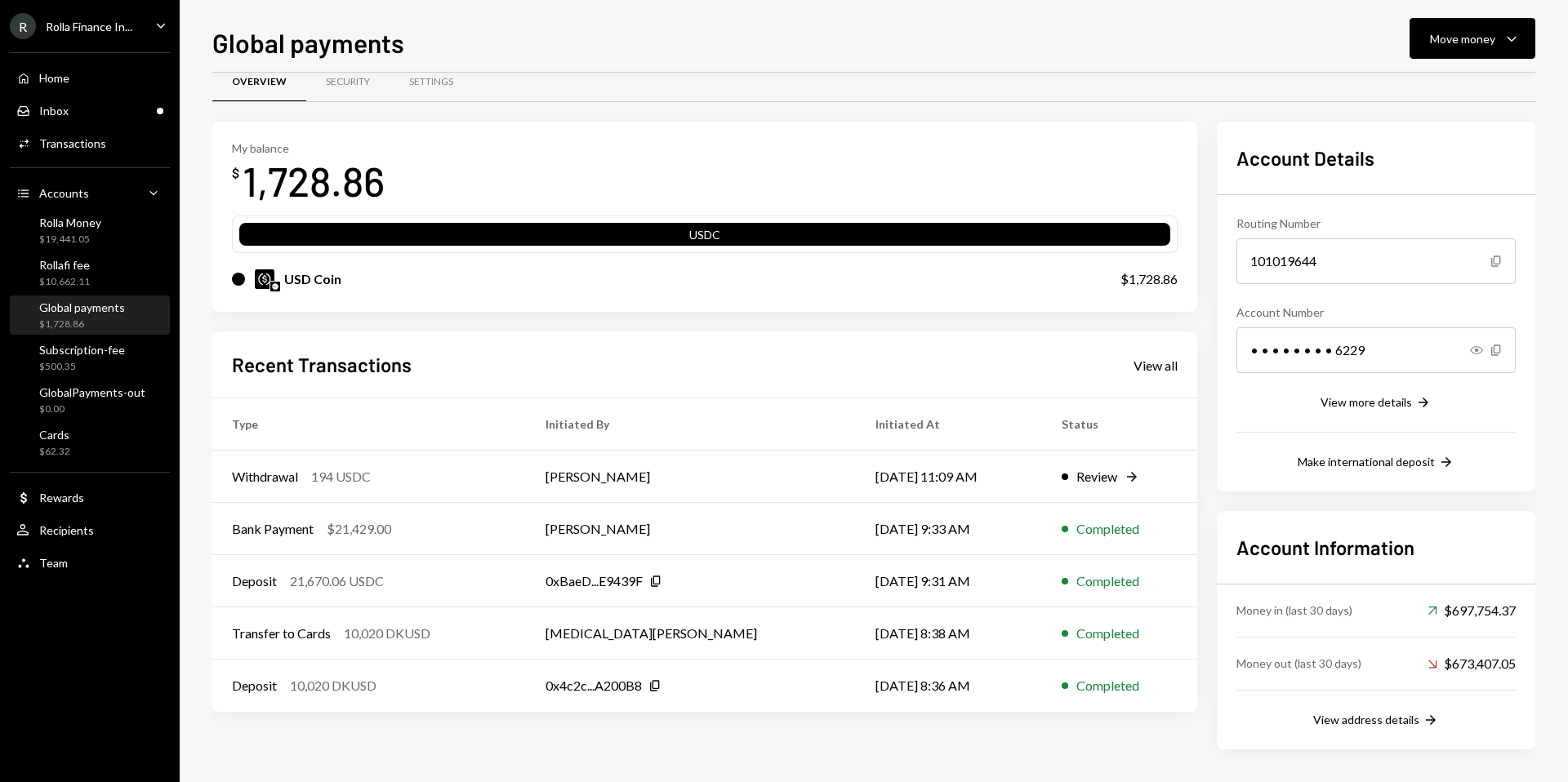
scroll to position [23, 0]
